Goal: Use online tool/utility: Use online tool/utility

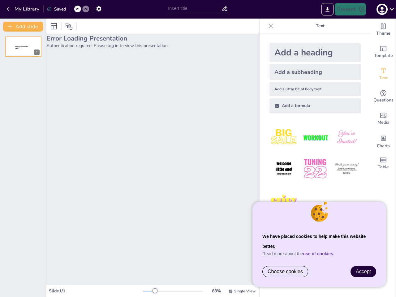
click at [198, 149] on div "Error Loading Presentation Authentication required. Please log in to view this …" at bounding box center [152, 159] width 213 height 251
click at [23, 9] on button "My Library" at bounding box center [23, 9] width 37 height 10
click at [78, 9] on icon at bounding box center [78, 9] width 4 height 4
click at [86, 9] on icon at bounding box center [86, 9] width 4 height 4
click at [99, 9] on icon "button" at bounding box center [99, 9] width 6 height 6
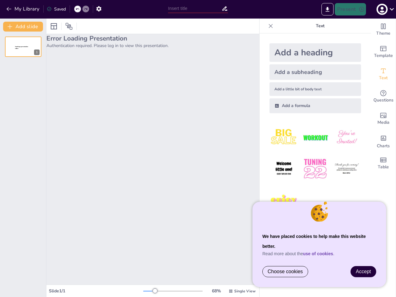
click at [198, 8] on input "text" at bounding box center [194, 8] width 53 height 9
click at [328, 9] on icon "Export to PowerPoint" at bounding box center [328, 9] width 4 height 5
click at [385, 9] on icon "button" at bounding box center [382, 9] width 8 height 8
